Goal: Task Accomplishment & Management: Manage account settings

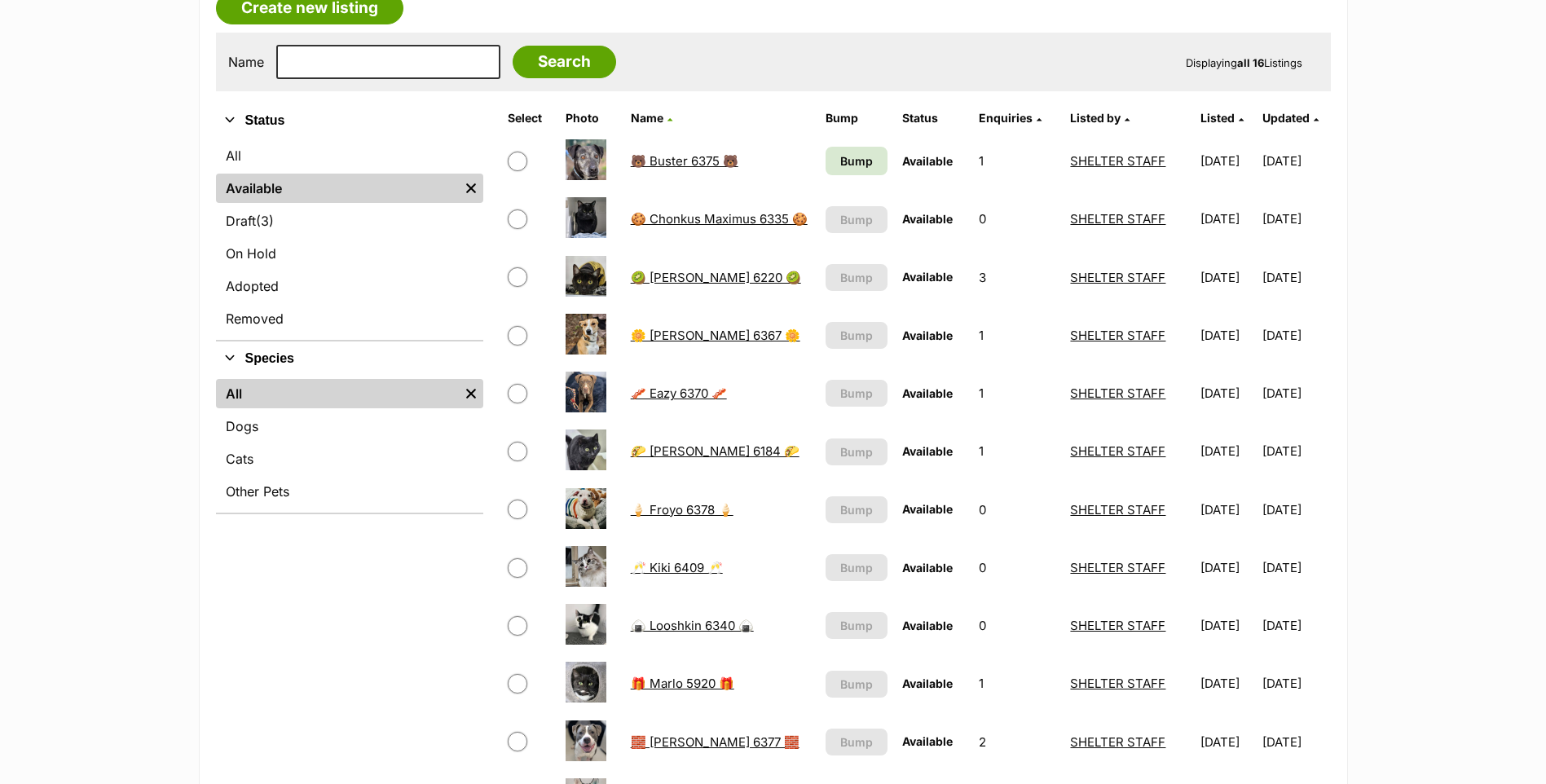
scroll to position [245, 0]
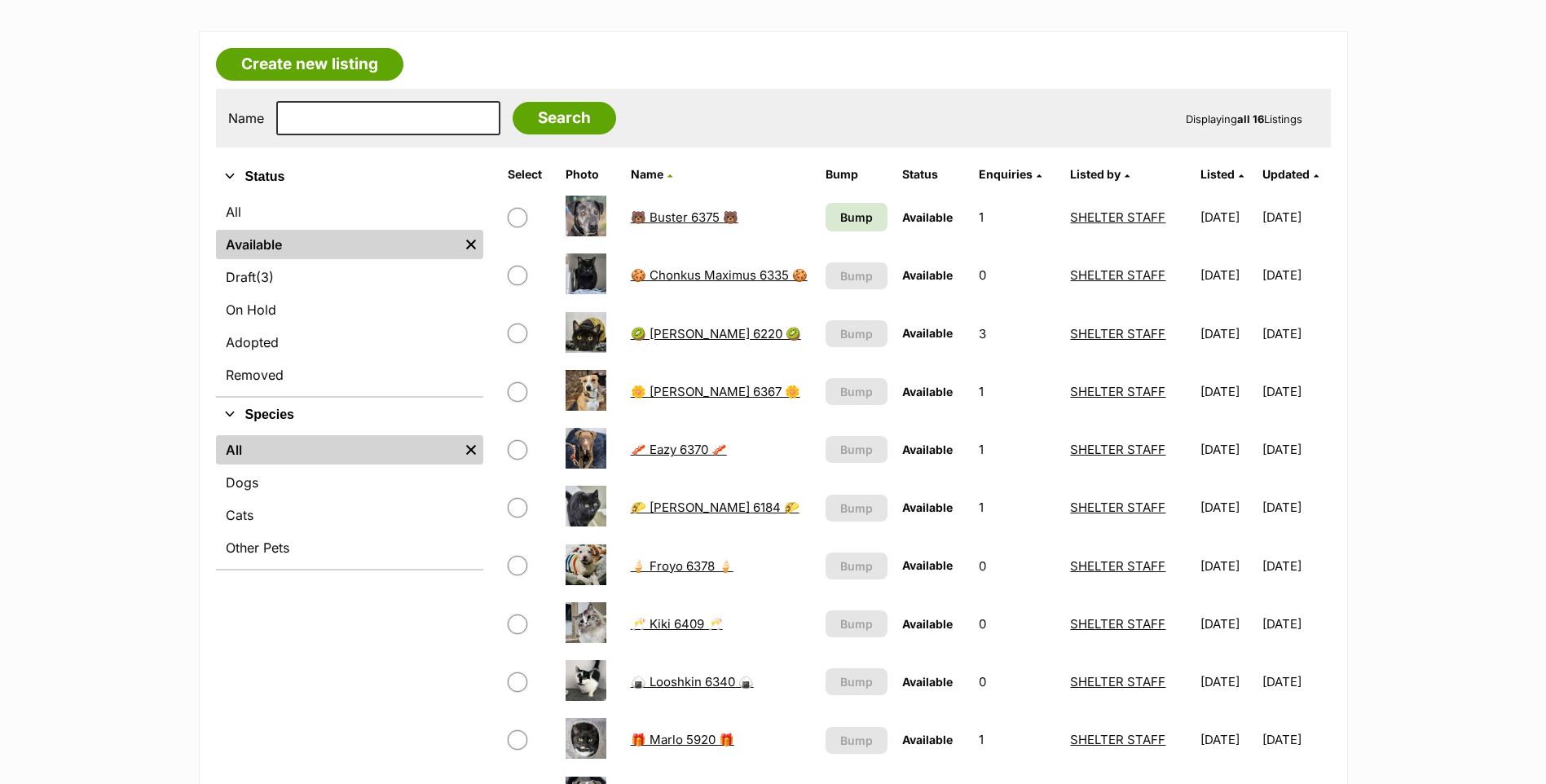
click at [682, 563] on link "🍦 Froyo 6378 🍦" at bounding box center [682, 566] width 103 height 15
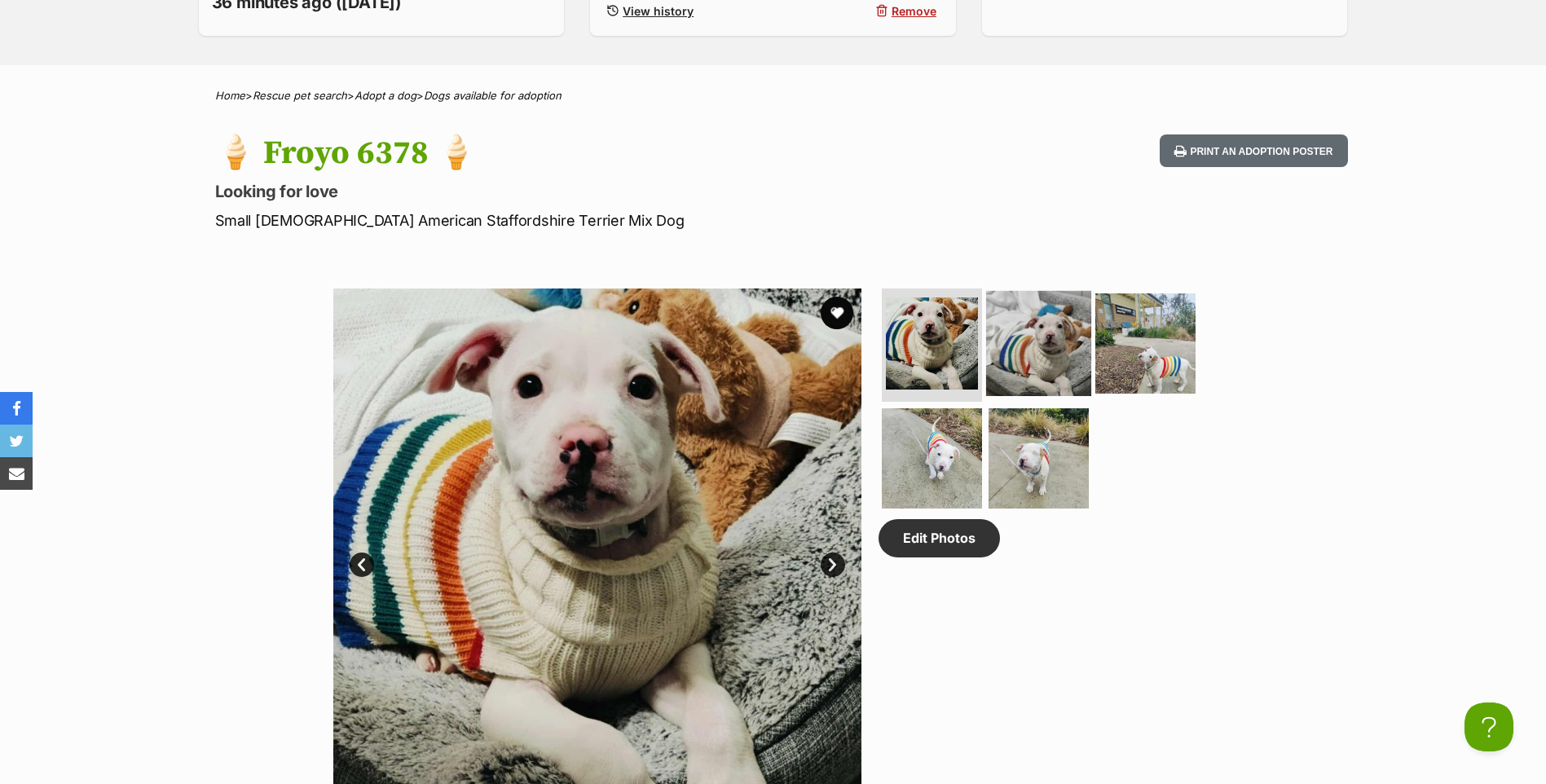
click at [1079, 340] on img at bounding box center [1039, 343] width 106 height 106
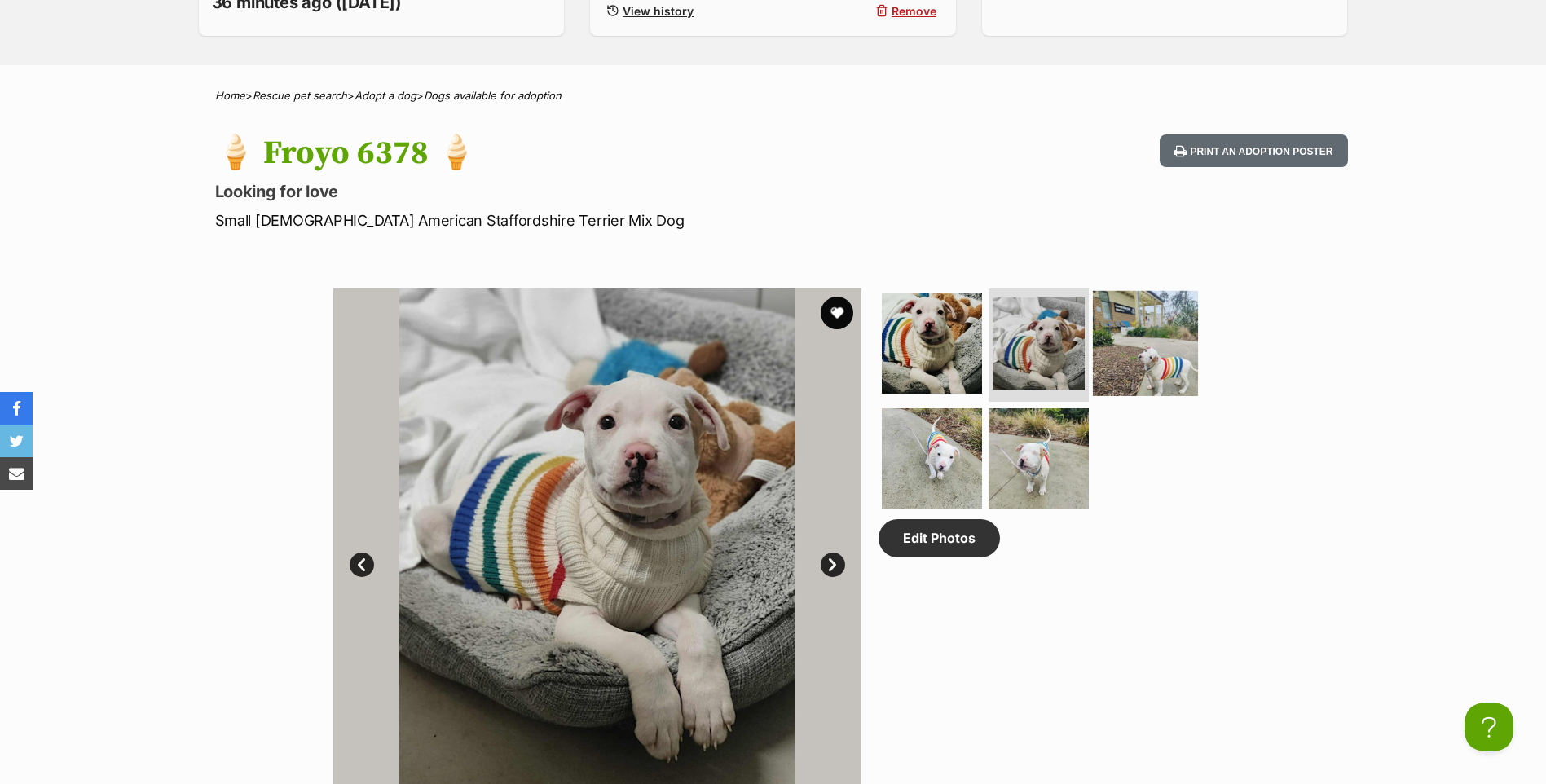
click at [1106, 347] on img at bounding box center [1145, 343] width 106 height 106
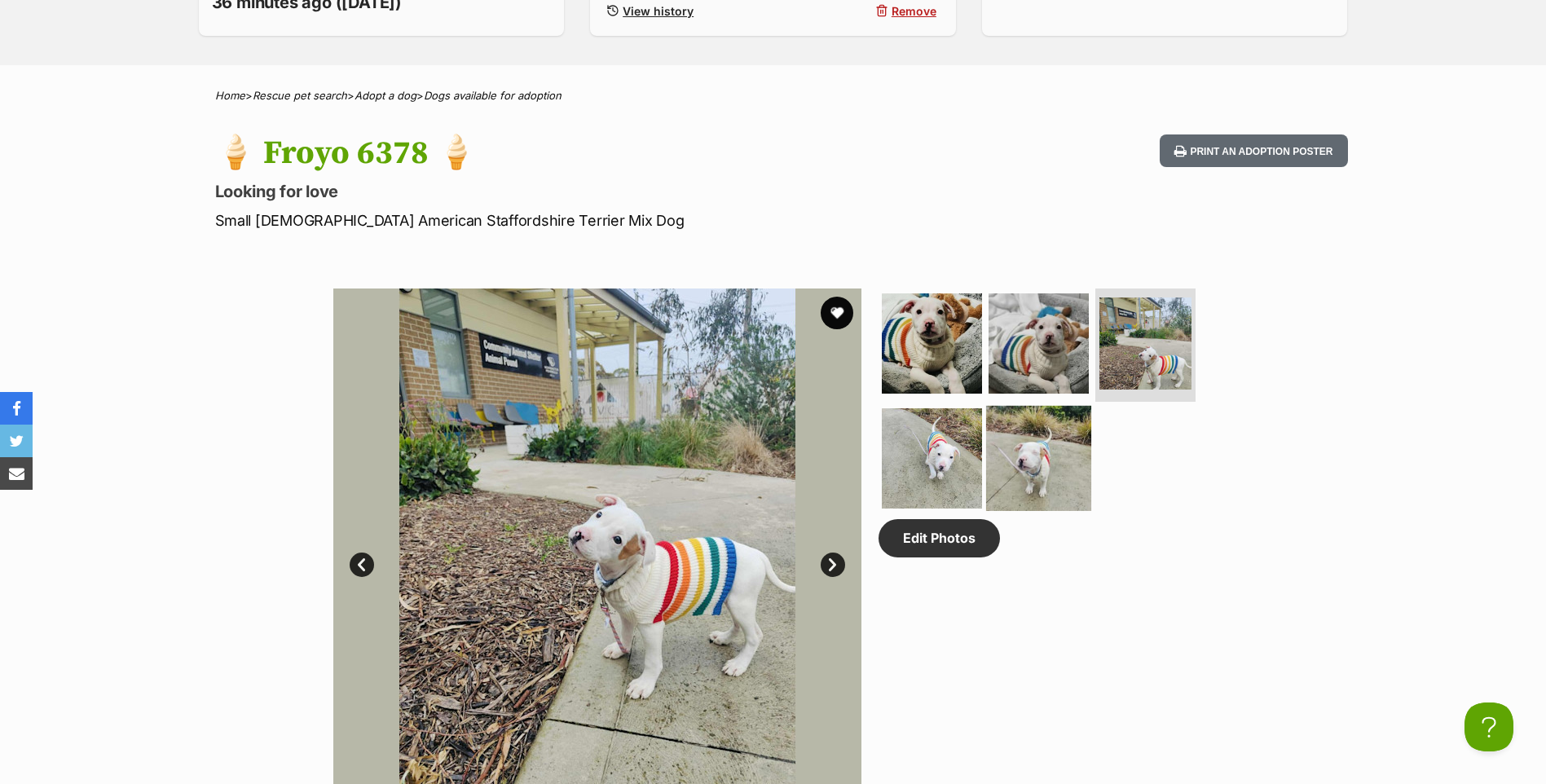
click at [1001, 443] on img at bounding box center [1039, 458] width 106 height 106
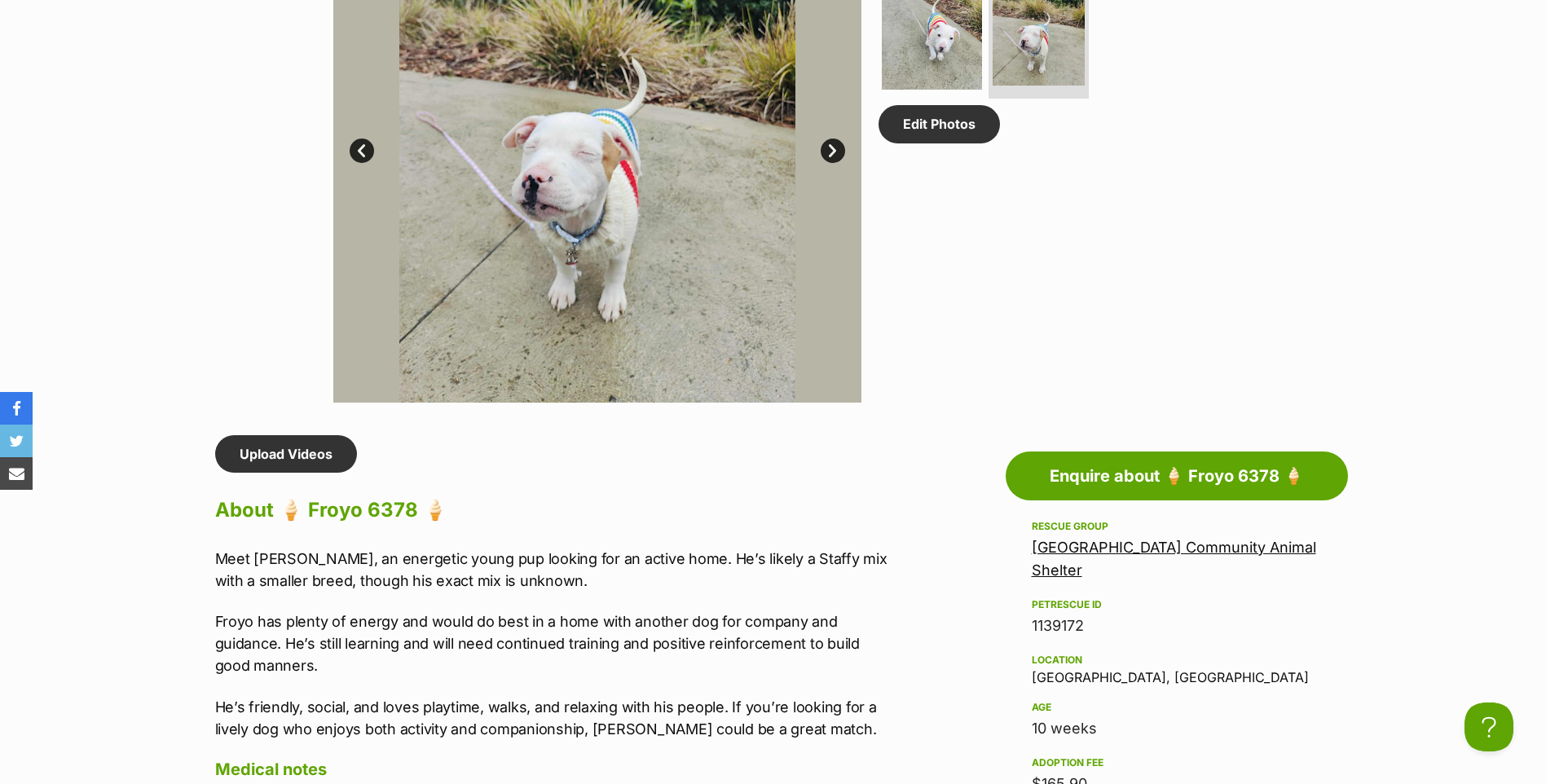
scroll to position [978, 0]
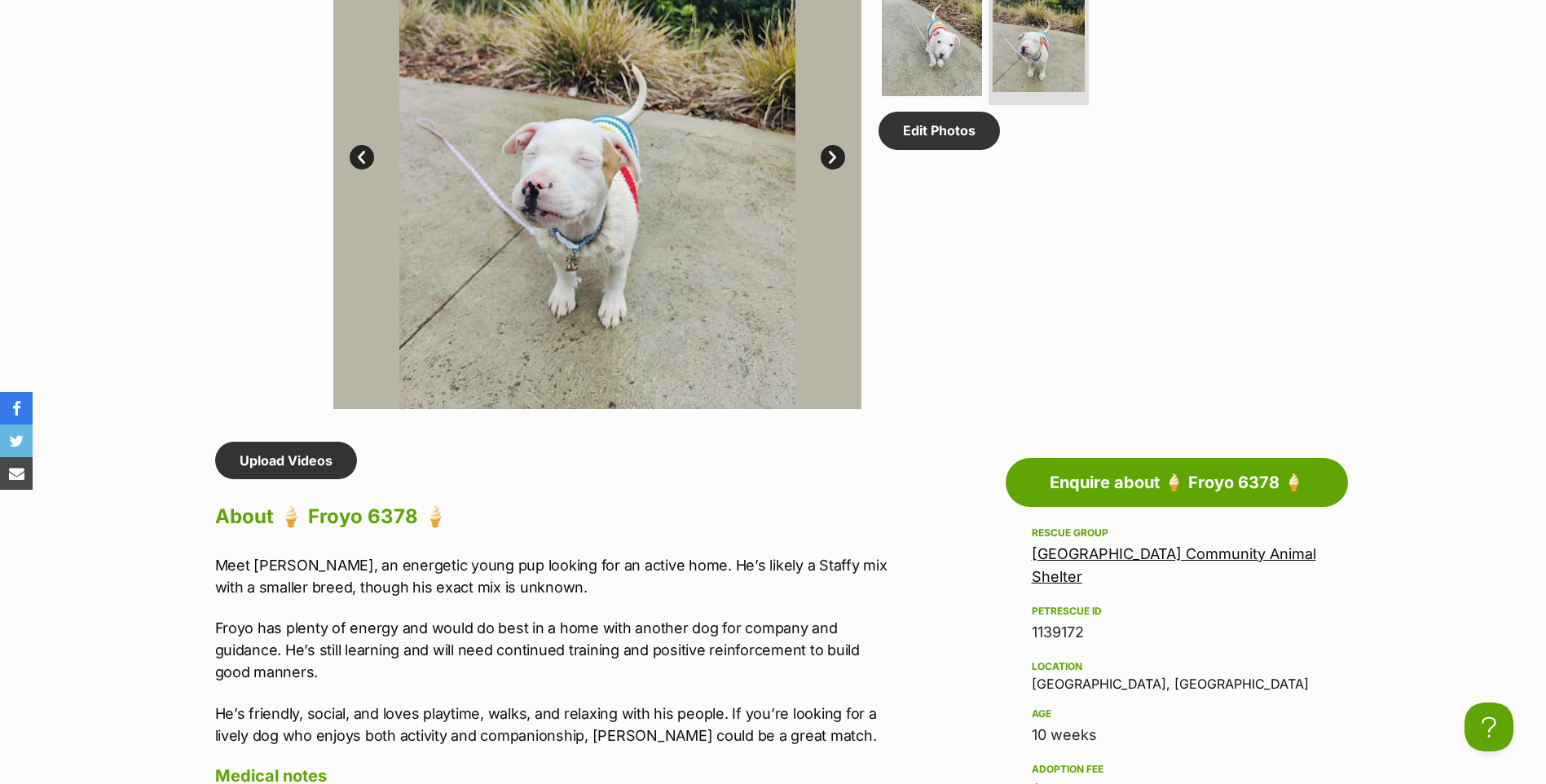
click at [832, 151] on link "Next" at bounding box center [833, 157] width 24 height 24
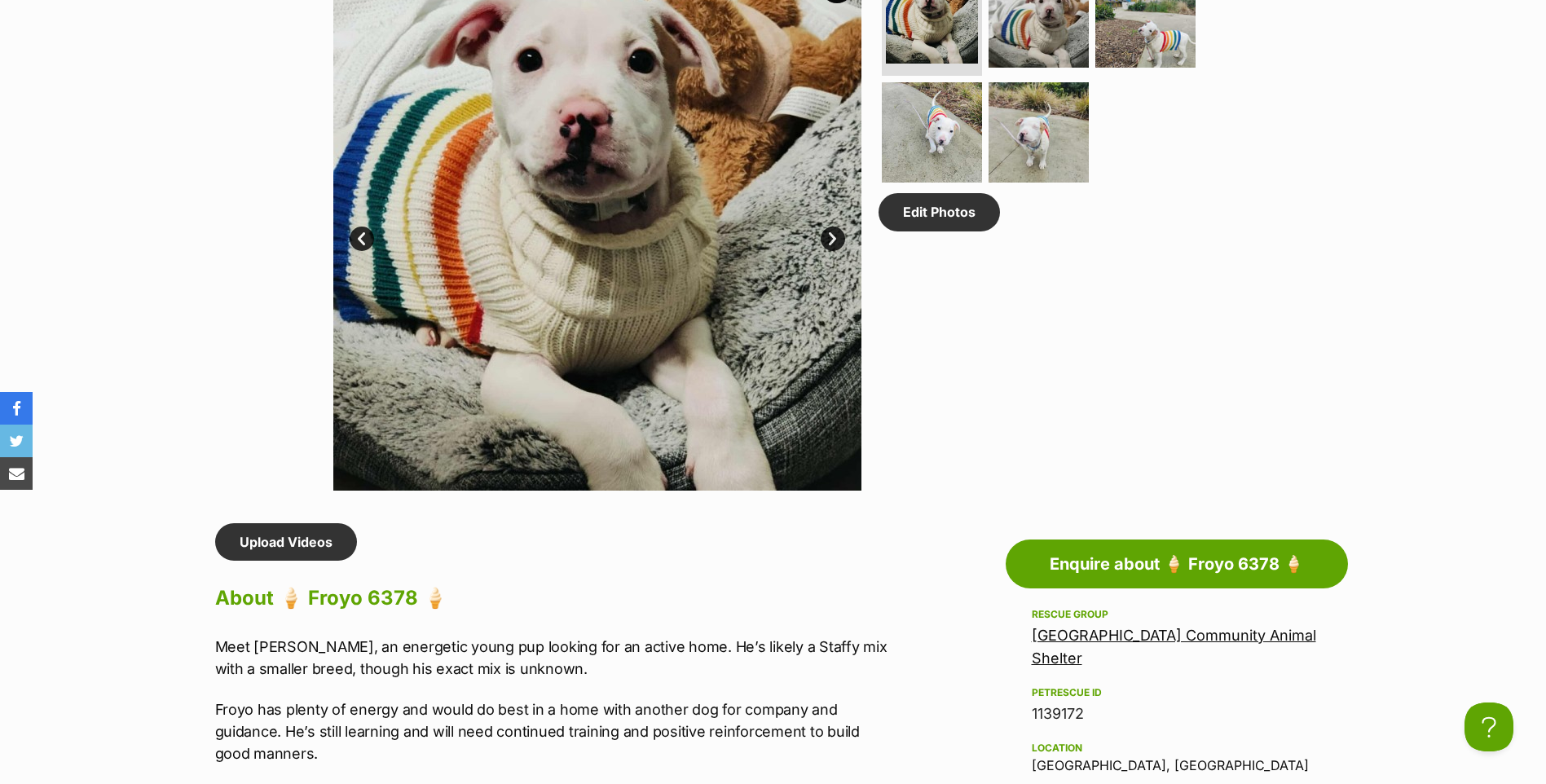
scroll to position [815, 0]
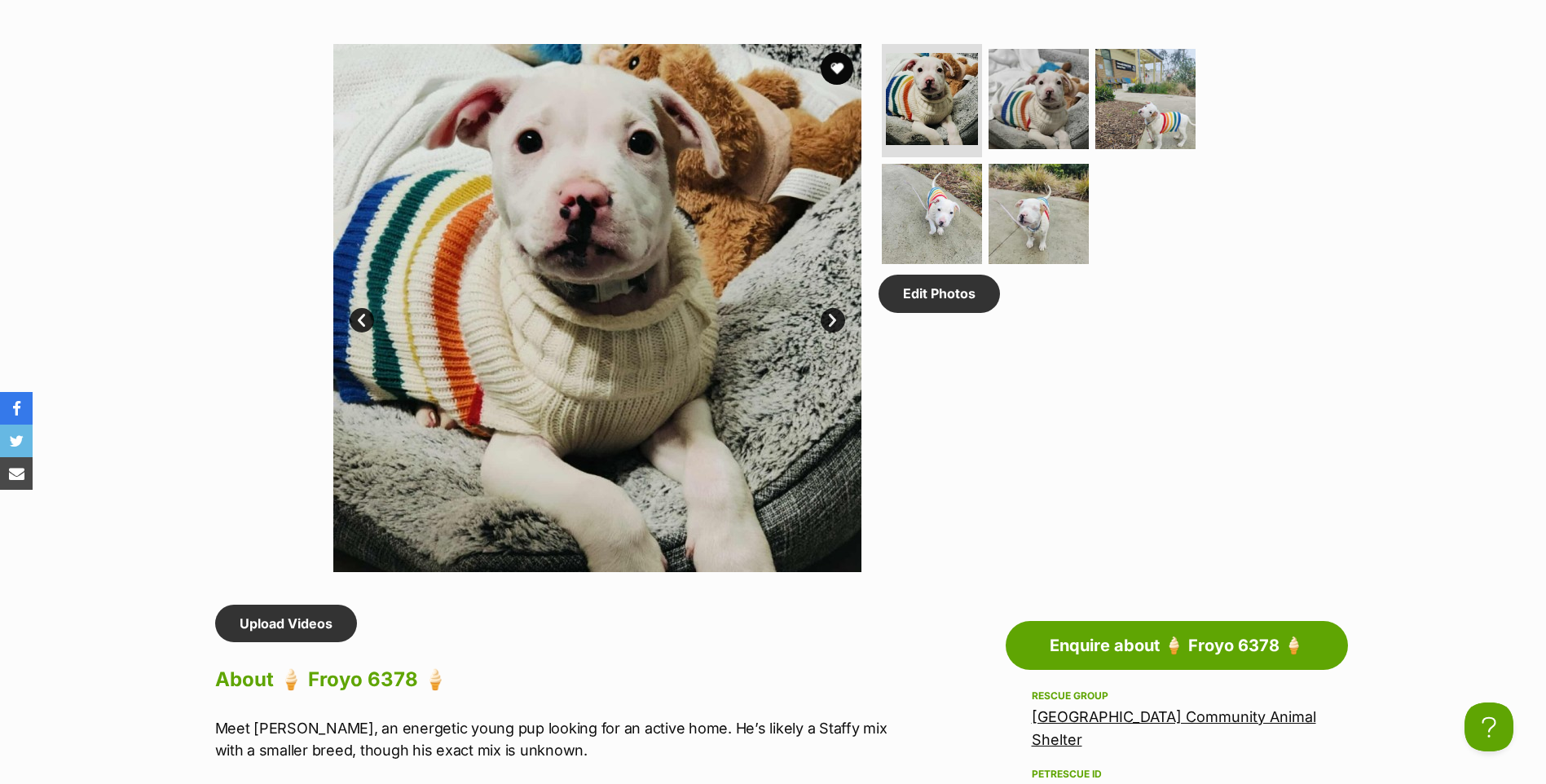
click at [832, 330] on link "Next" at bounding box center [833, 319] width 24 height 24
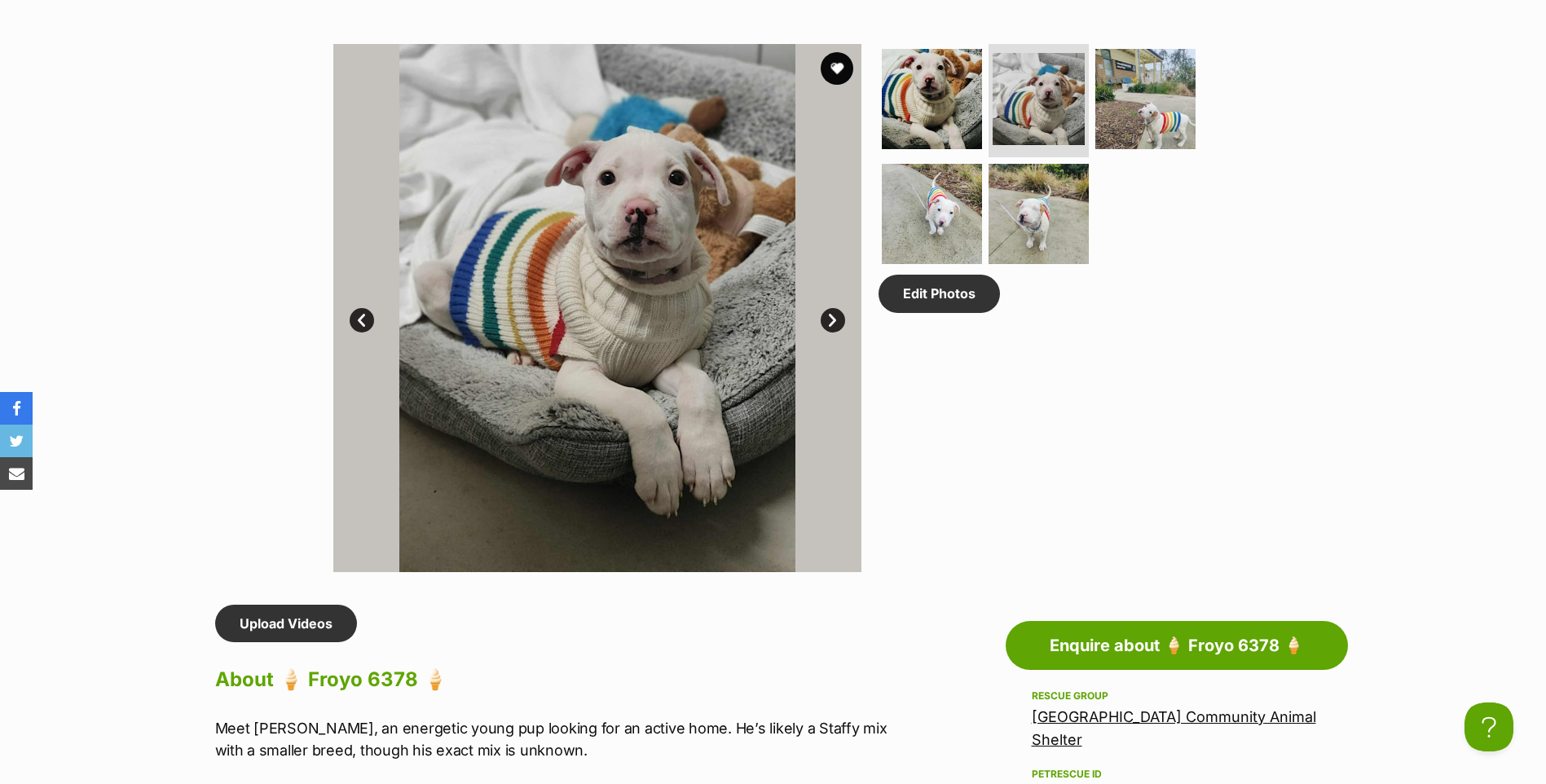
click at [832, 330] on link "Next" at bounding box center [833, 319] width 24 height 24
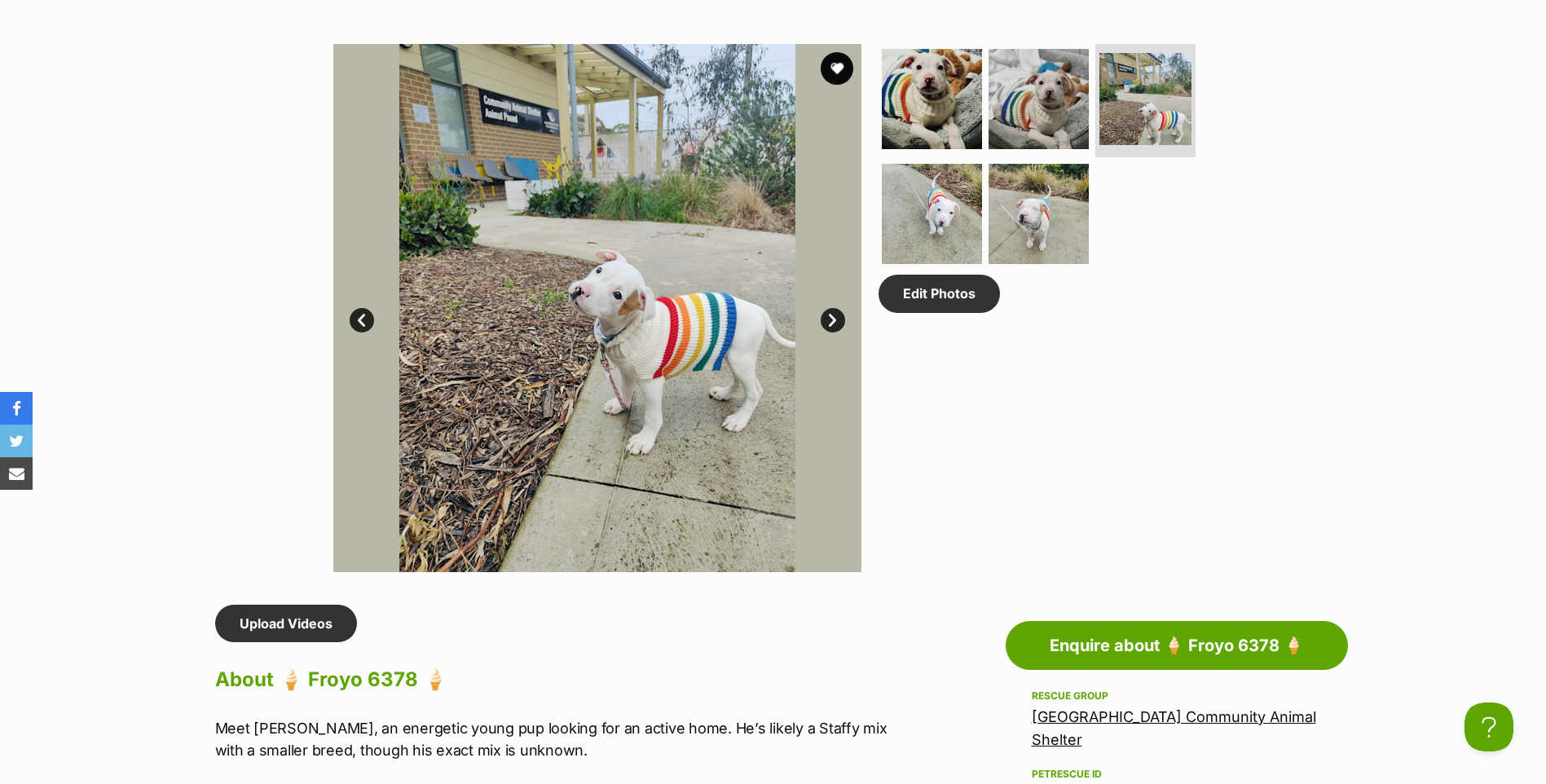
click at [832, 330] on link "Next" at bounding box center [833, 319] width 24 height 24
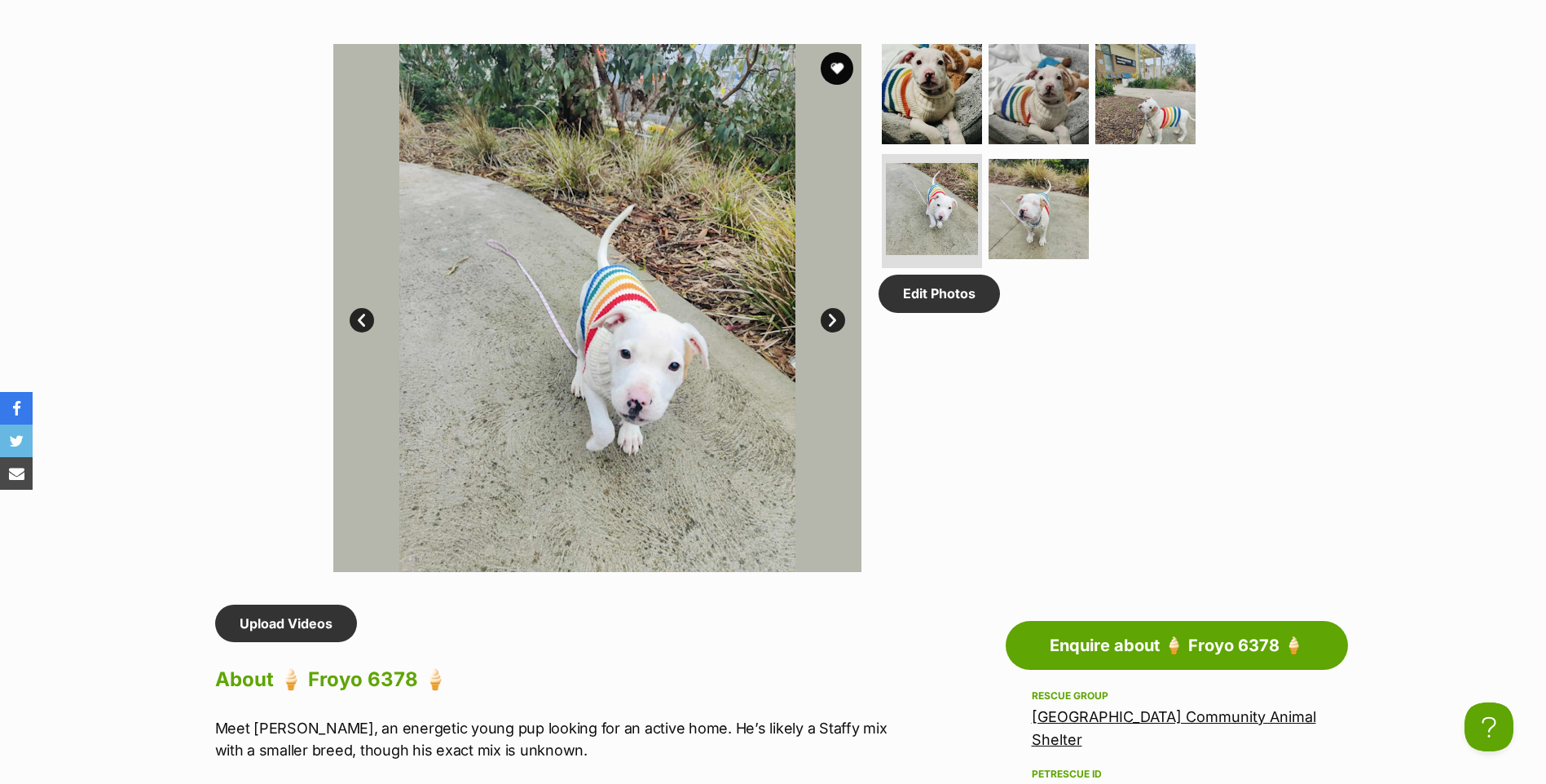
click at [832, 330] on link "Next" at bounding box center [833, 319] width 24 height 24
